Goal: Information Seeking & Learning: Learn about a topic

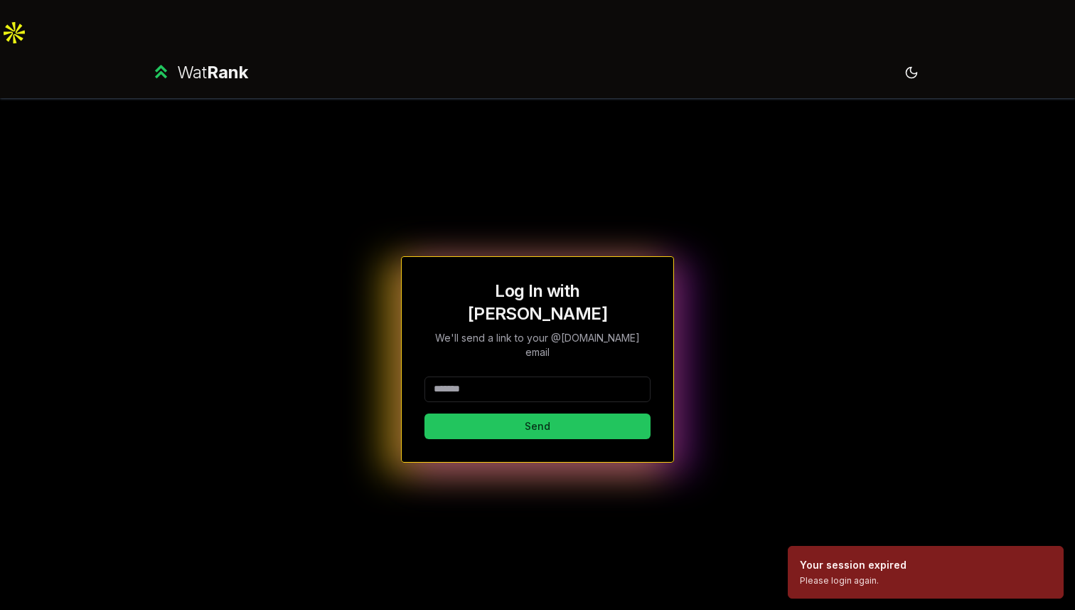
click at [510, 376] on input at bounding box center [538, 389] width 226 height 26
type input "*******"
click at [494, 378] on div "Log In with WatIAM We'll send a link to your @uwaterloo.ca email ******* Send" at bounding box center [537, 359] width 273 height 206
click at [490, 413] on button "Send" at bounding box center [538, 426] width 226 height 26
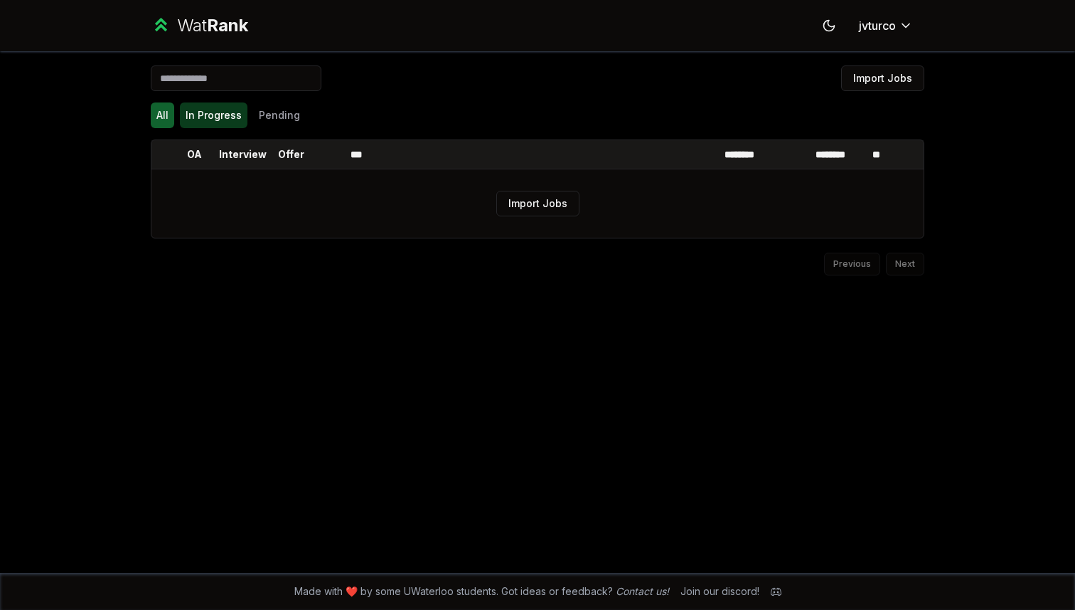
click at [209, 108] on button "In Progress" at bounding box center [214, 115] width 68 height 26
click at [162, 112] on button "All" at bounding box center [162, 115] width 23 height 26
click at [889, 21] on html "Wat Rank Toggle theme jvturco Import Jobs All In Progress Pending OA Interview …" at bounding box center [537, 328] width 1075 height 656
drag, startPoint x: 353, startPoint y: 588, endPoint x: 386, endPoint y: 579, distance: 34.7
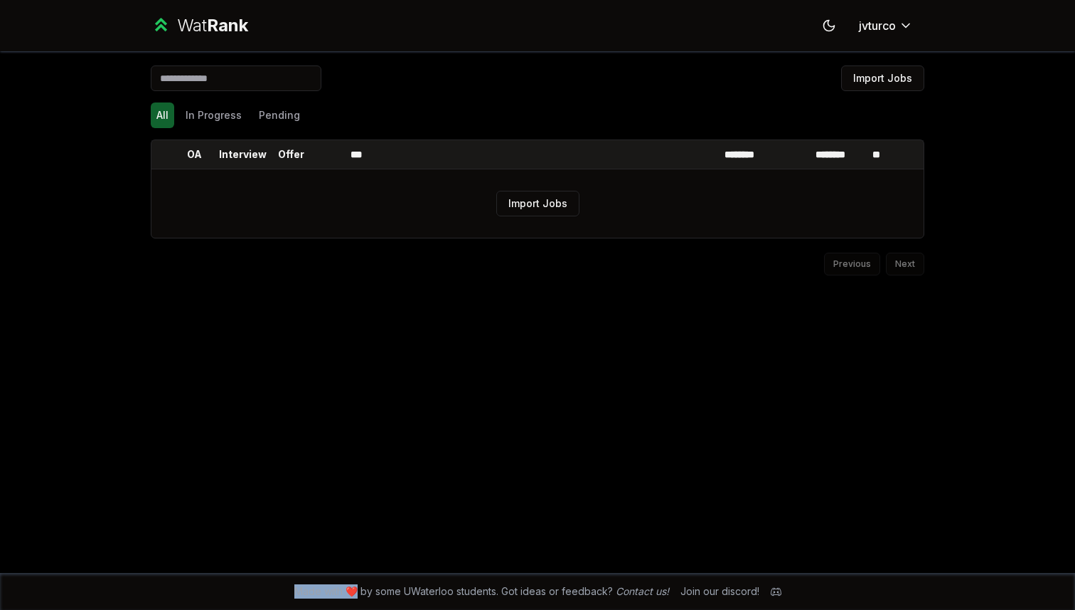
click at [386, 579] on div "Made with ❤️ by some UWaterloo students. Got ideas or feedback? Contact us! Joi…" at bounding box center [538, 591] width 910 height 37
click at [650, 593] on link "Contact us!" at bounding box center [642, 591] width 53 height 12
click at [220, 99] on div "All In Progress Pending" at bounding box center [538, 115] width 774 height 37
click at [215, 119] on button "In Progress" at bounding box center [214, 115] width 68 height 26
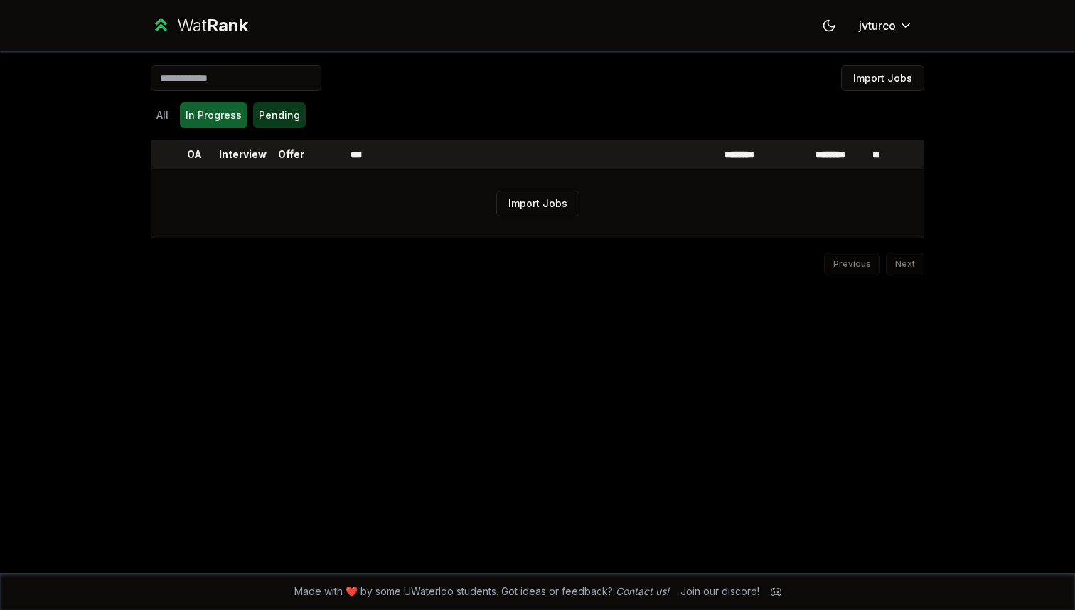
click at [255, 118] on button "Pending" at bounding box center [279, 115] width 53 height 26
click at [159, 118] on button "All" at bounding box center [162, 115] width 23 height 26
click at [235, 82] on input at bounding box center [236, 78] width 171 height 26
click at [208, 18] on span "Rank" at bounding box center [227, 25] width 41 height 21
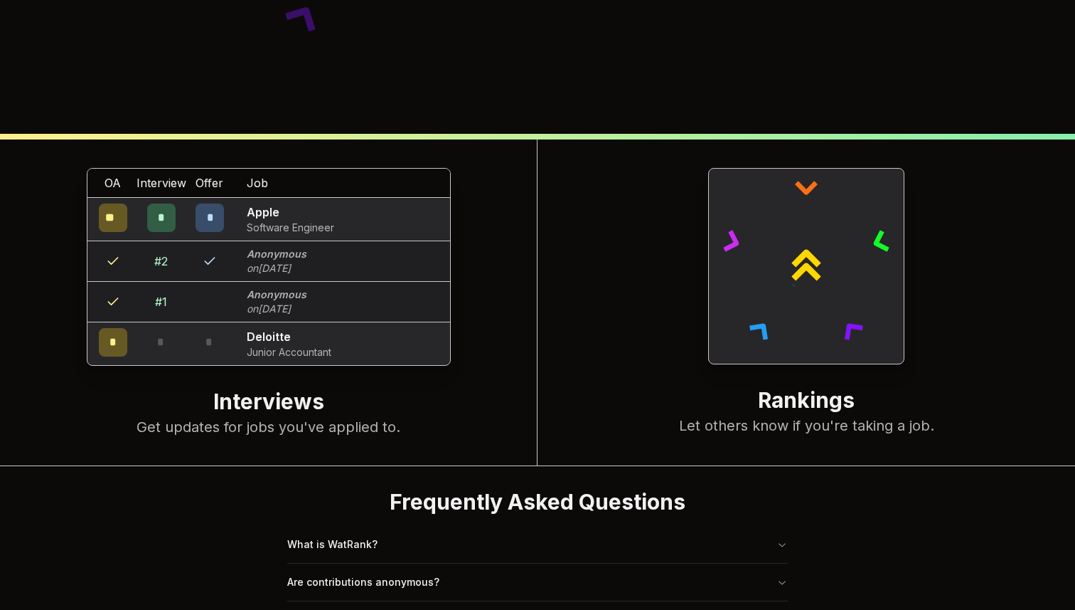
scroll to position [548, 0]
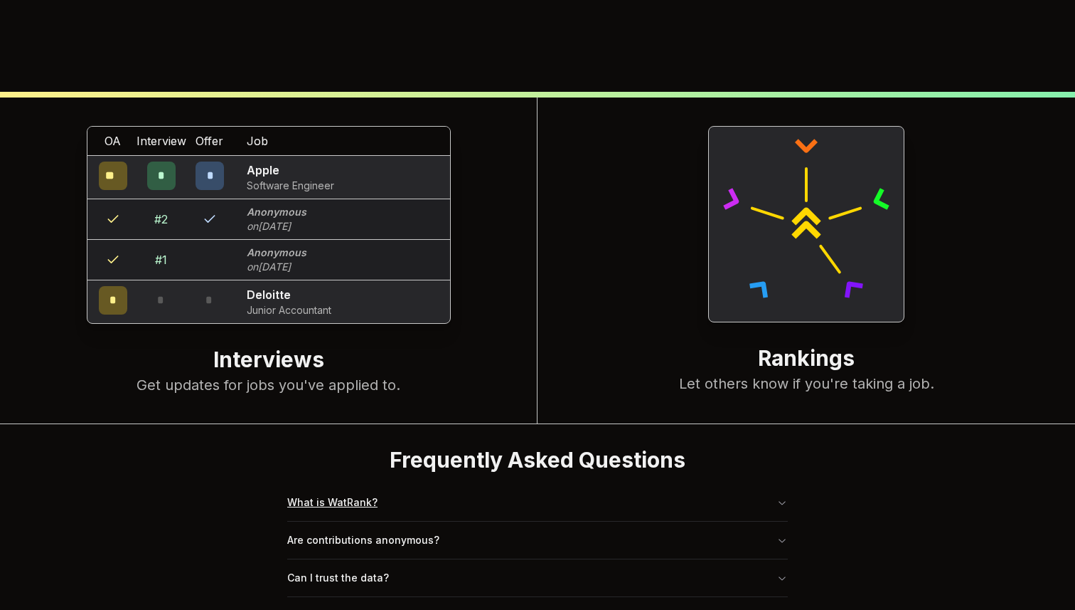
click at [403, 484] on button "What is WatRank?" at bounding box center [537, 502] width 501 height 37
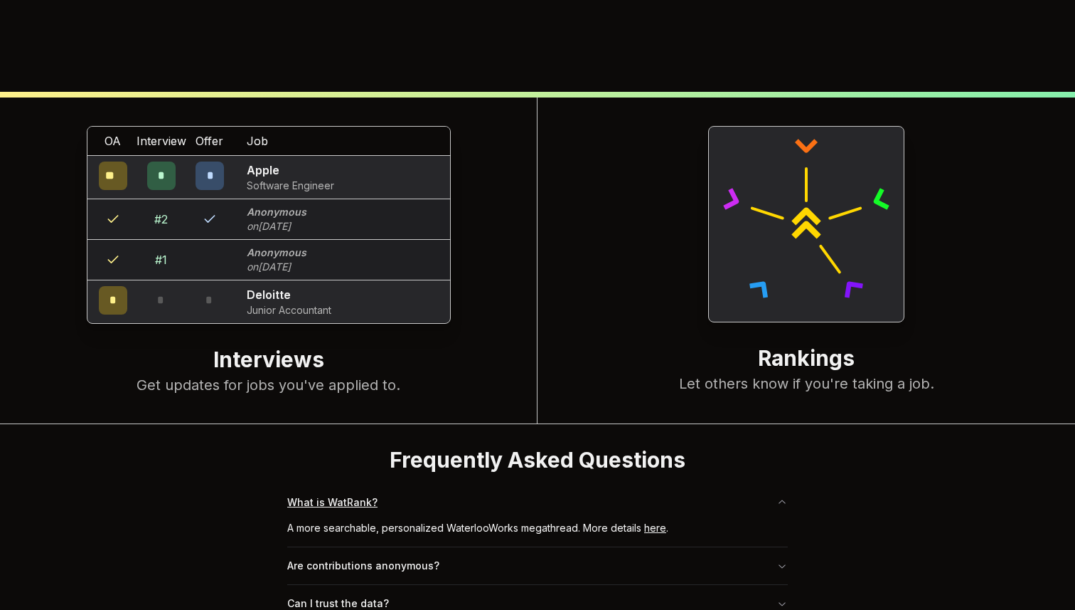
scroll to position [573, 0]
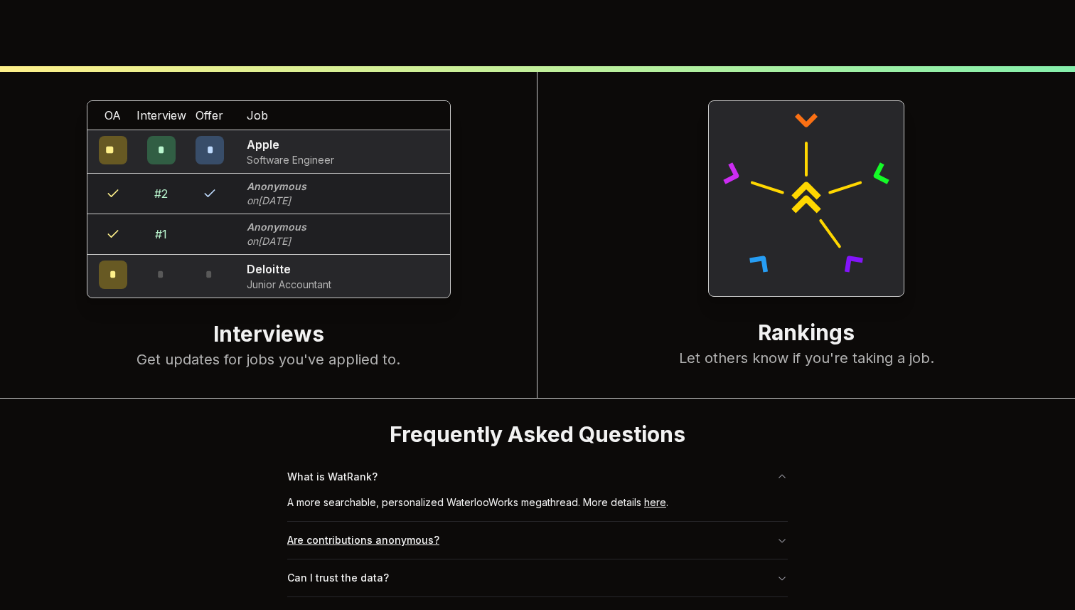
click at [545, 521] on button "Are contributions anonymous?" at bounding box center [537, 539] width 501 height 37
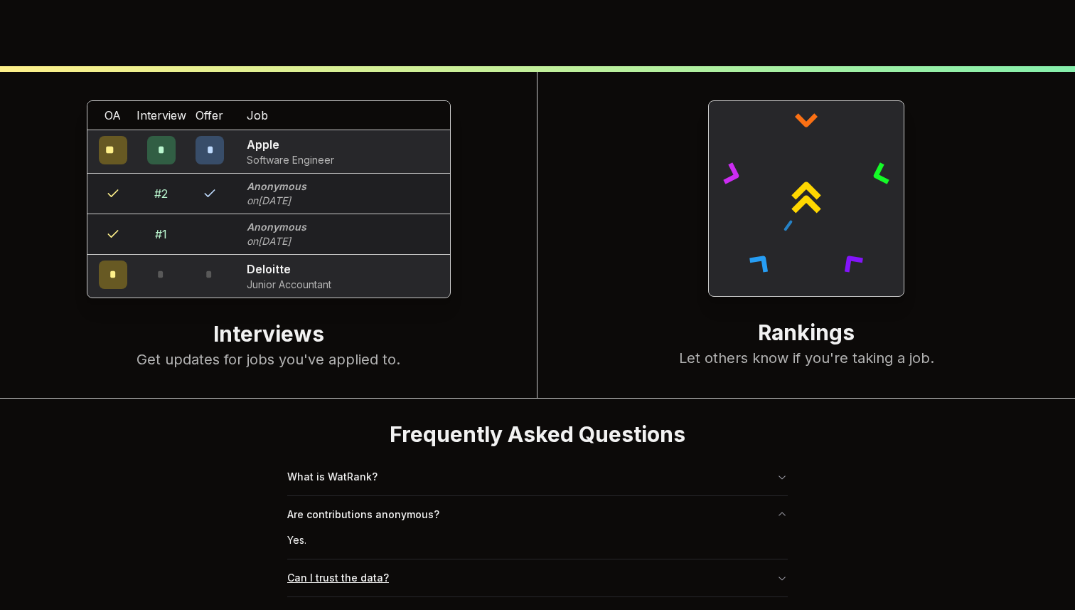
click at [450, 559] on button "Can I trust the data?" at bounding box center [537, 577] width 501 height 37
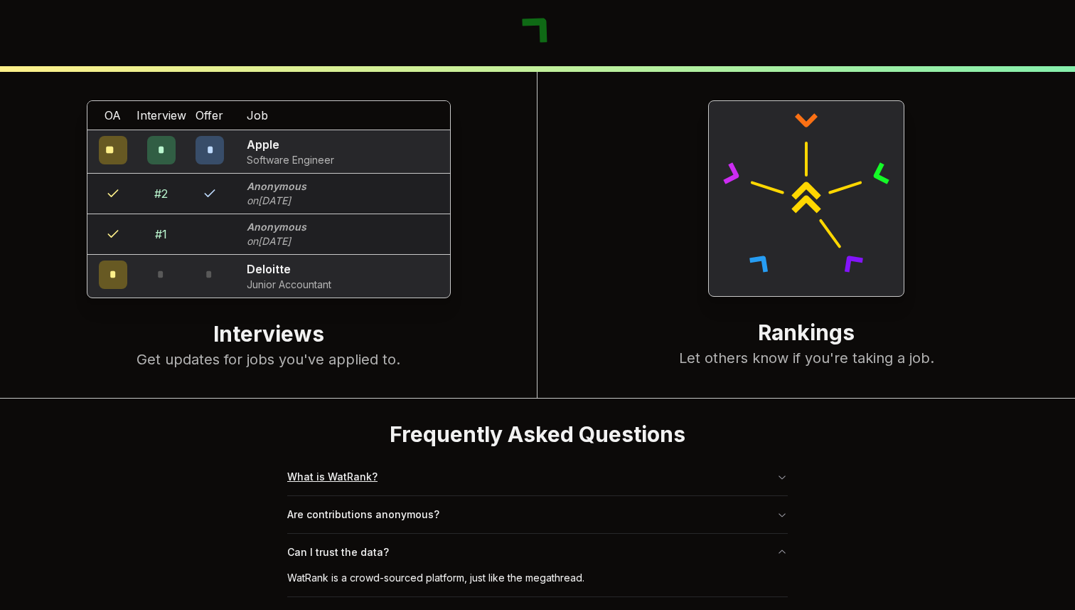
click at [479, 458] on button "What is WatRank?" at bounding box center [537, 476] width 501 height 37
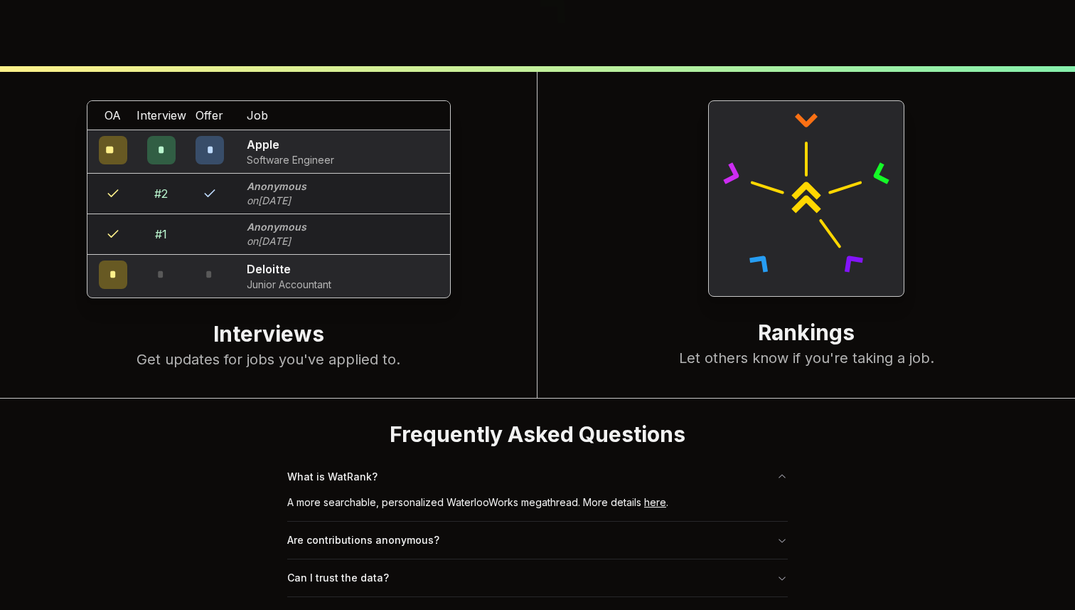
click at [656, 496] on link "here" at bounding box center [655, 502] width 22 height 12
click at [373, 559] on button "Can I trust the data?" at bounding box center [537, 577] width 501 height 37
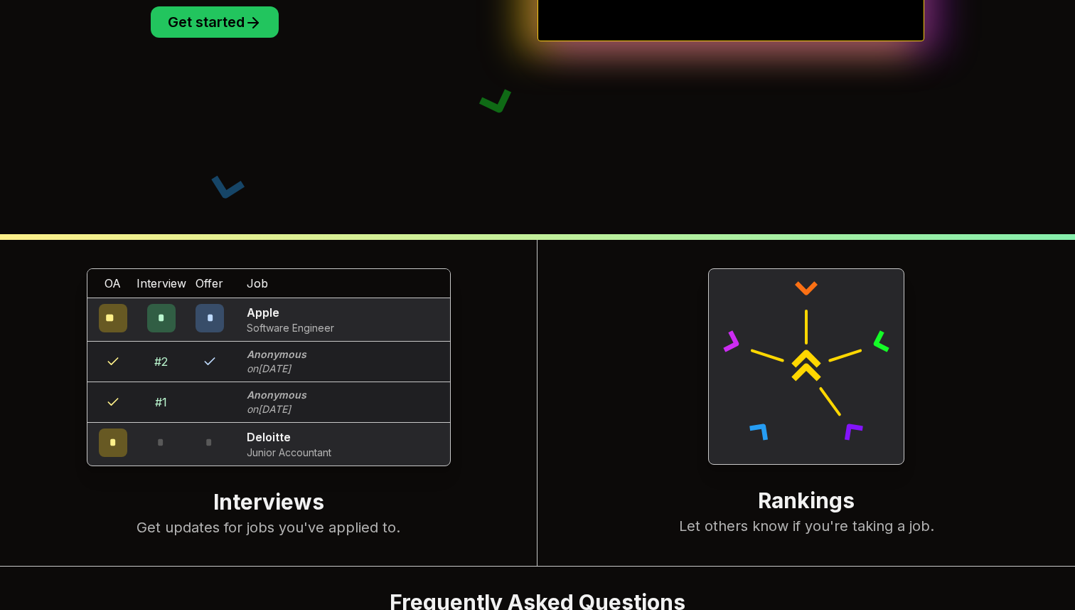
scroll to position [0, 0]
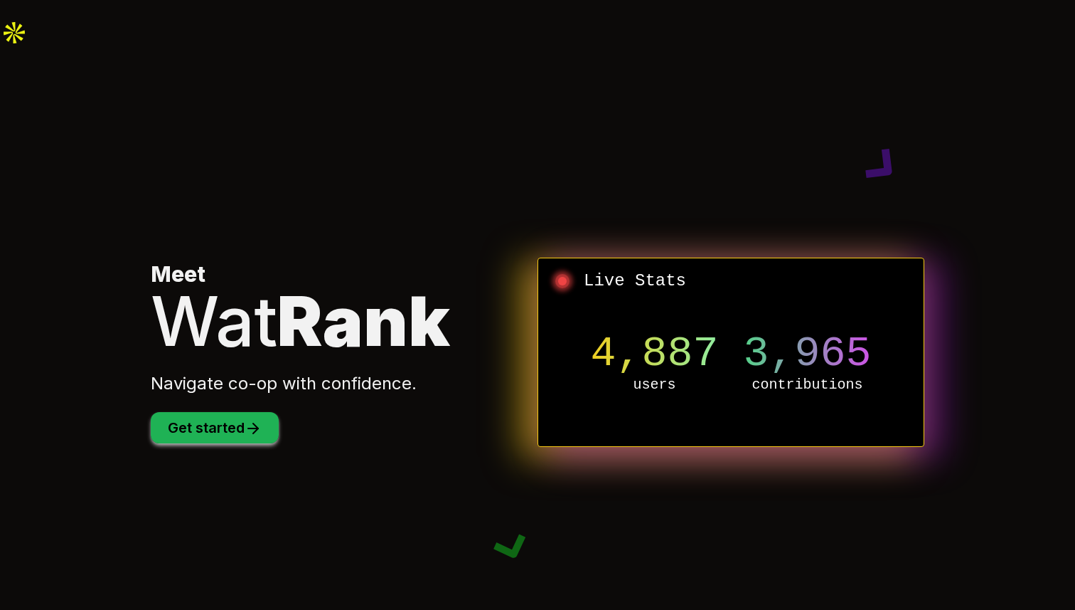
click at [219, 412] on button "Get started" at bounding box center [215, 427] width 128 height 31
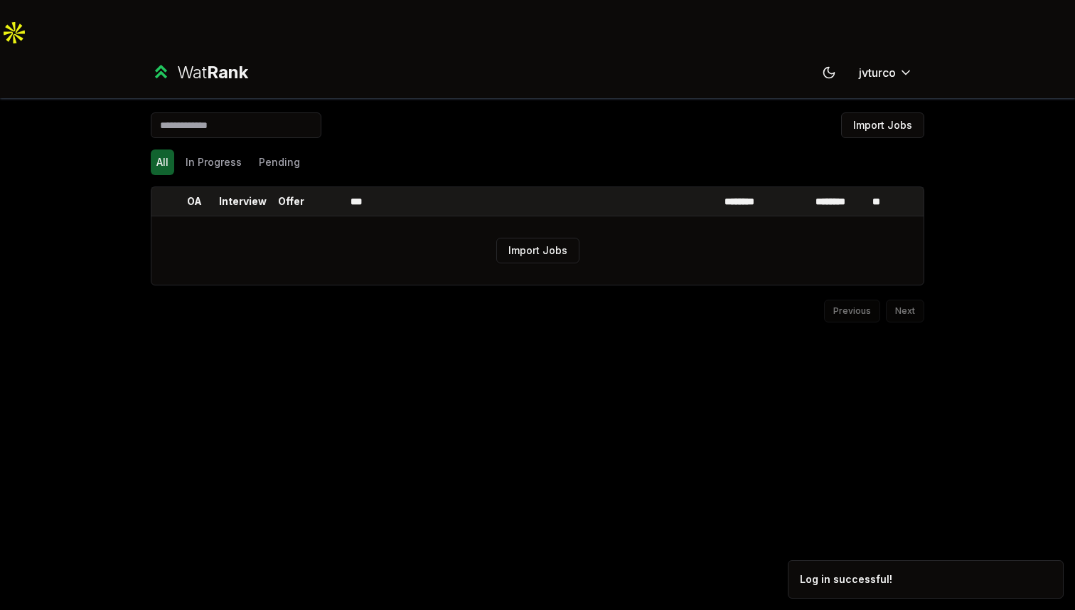
click at [179, 61] on div "Wat Rank" at bounding box center [212, 72] width 71 height 23
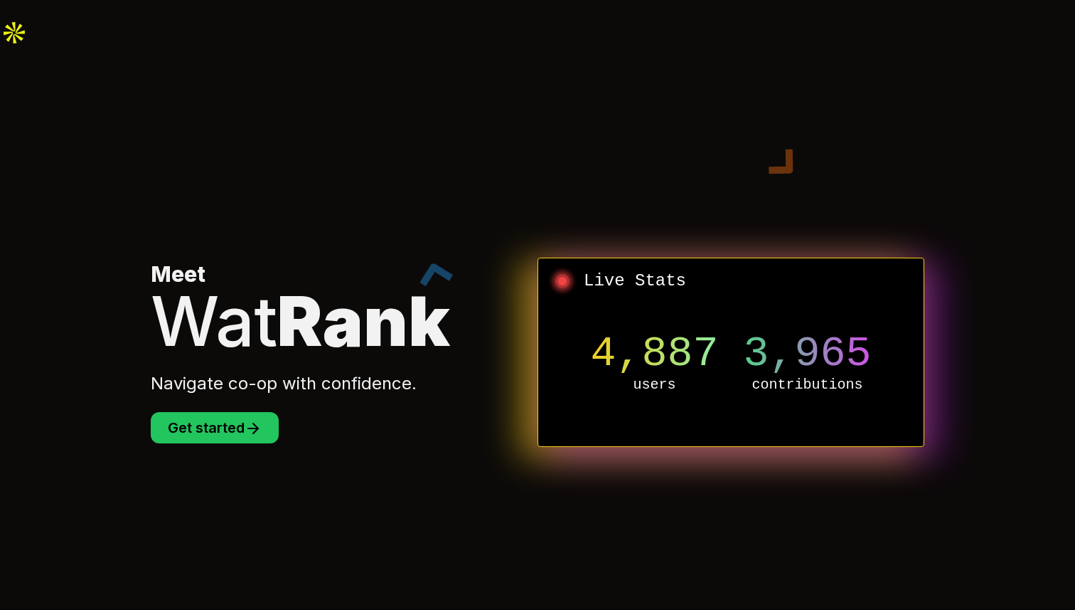
click at [240, 395] on section "Meet Wat Rank Navigate co-op with confidence. Get started Live Stats 4,887 user…" at bounding box center [537, 352] width 819 height 610
click at [240, 412] on button "Get started" at bounding box center [215, 427] width 128 height 31
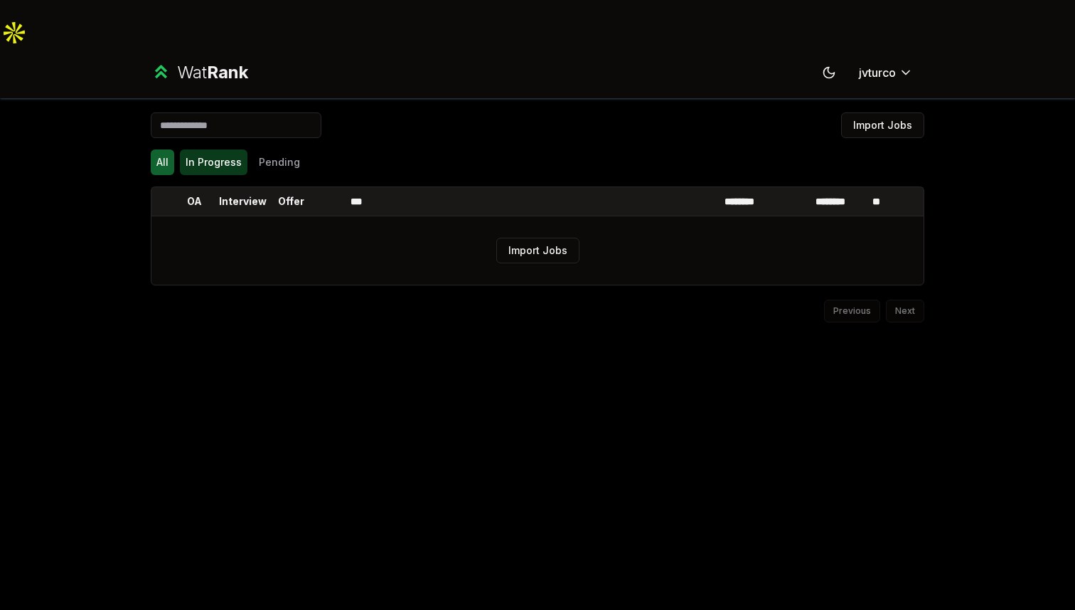
click at [214, 149] on button "In Progress" at bounding box center [214, 162] width 68 height 26
click at [272, 149] on button "Pending" at bounding box center [279, 162] width 53 height 26
click at [156, 149] on button "All" at bounding box center [162, 162] width 23 height 26
click at [185, 187] on th "OA" at bounding box center [194, 201] width 40 height 28
click at [227, 194] on p "Interview" at bounding box center [243, 201] width 48 height 14
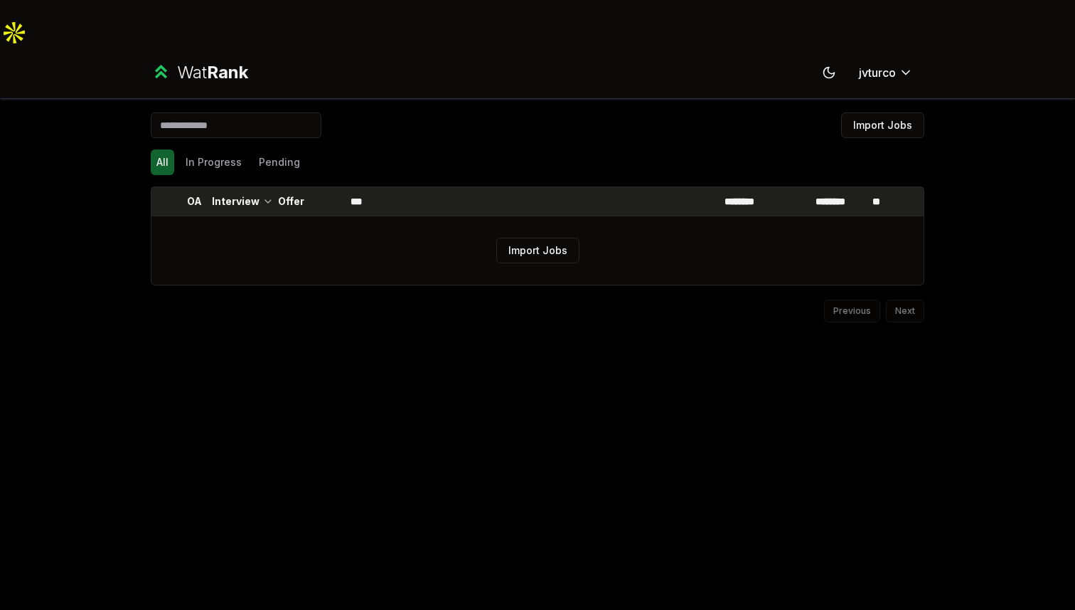
click at [292, 187] on th "Offer" at bounding box center [291, 201] width 40 height 28
click at [371, 187] on th "***" at bounding box center [532, 201] width 374 height 28
click at [212, 187] on th "OA" at bounding box center [194, 201] width 40 height 28
click at [762, 194] on p "********" at bounding box center [746, 201] width 42 height 14
click at [849, 194] on p "********" at bounding box center [839, 201] width 47 height 14
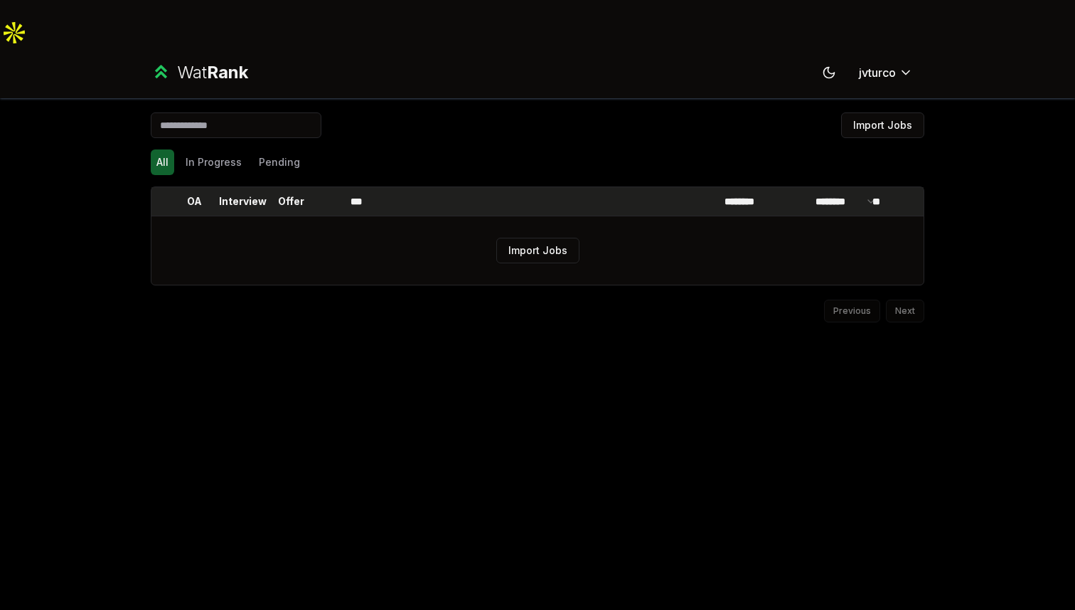
click at [202, 187] on th "OA" at bounding box center [194, 201] width 40 height 28
click at [179, 61] on div "Wat Rank" at bounding box center [212, 72] width 71 height 23
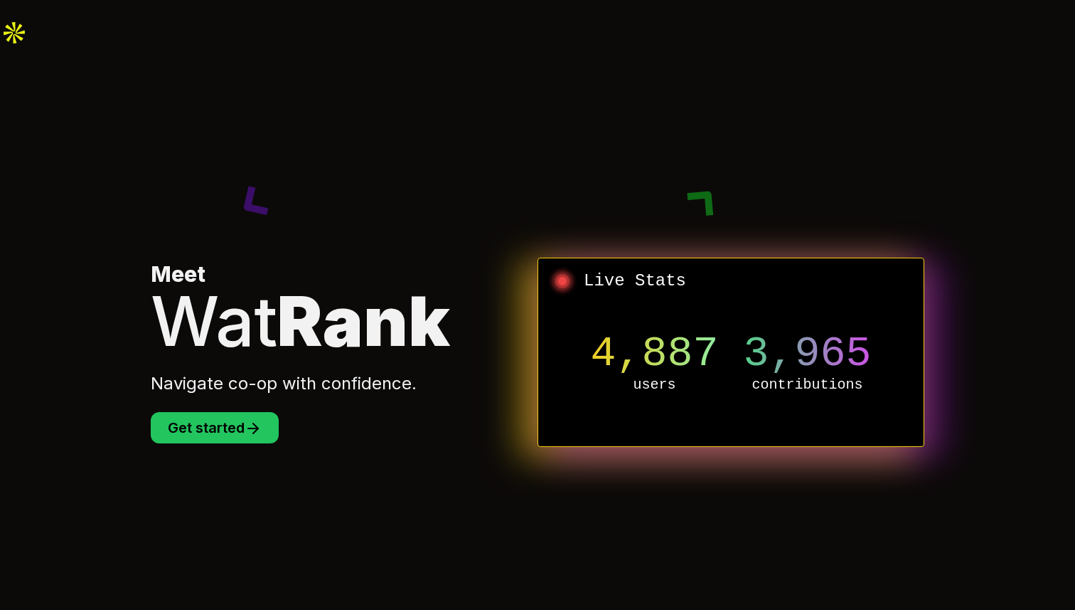
drag, startPoint x: 560, startPoint y: 234, endPoint x: 686, endPoint y: 132, distance: 162.8
click at [686, 132] on section "Meet Wat Rank Navigate co-op with confidence. Get started Live Stats 4,887 user…" at bounding box center [537, 352] width 819 height 610
